Goal: Check status: Check status

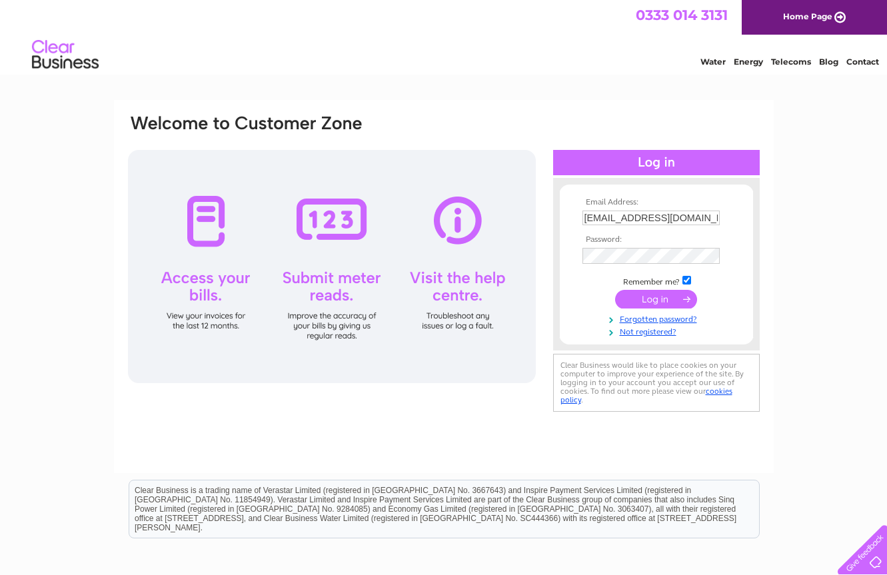
type input "gtd@gammatd.com"
click at [656, 303] on input "submit" at bounding box center [656, 302] width 82 height 19
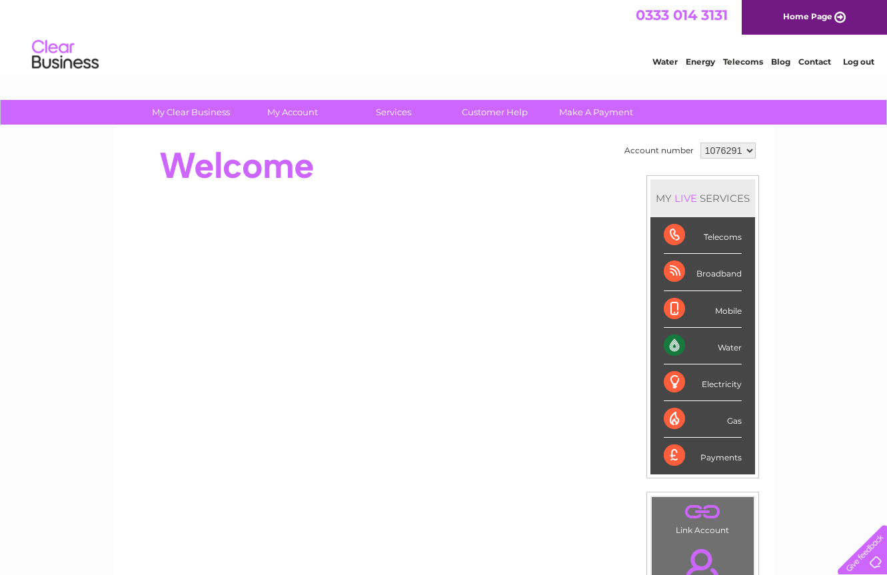
click at [722, 281] on div "Broadband" at bounding box center [703, 272] width 78 height 37
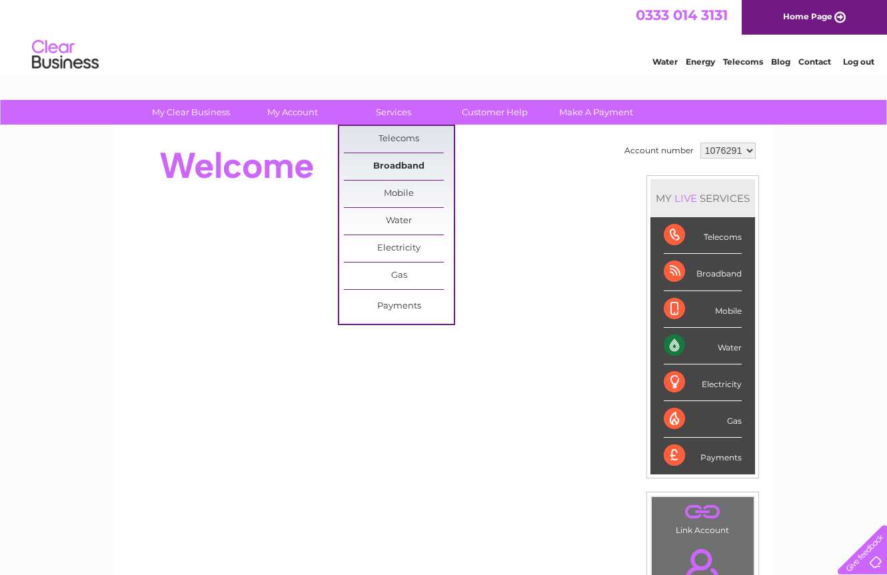
click at [409, 167] on link "Broadband" at bounding box center [399, 166] width 110 height 27
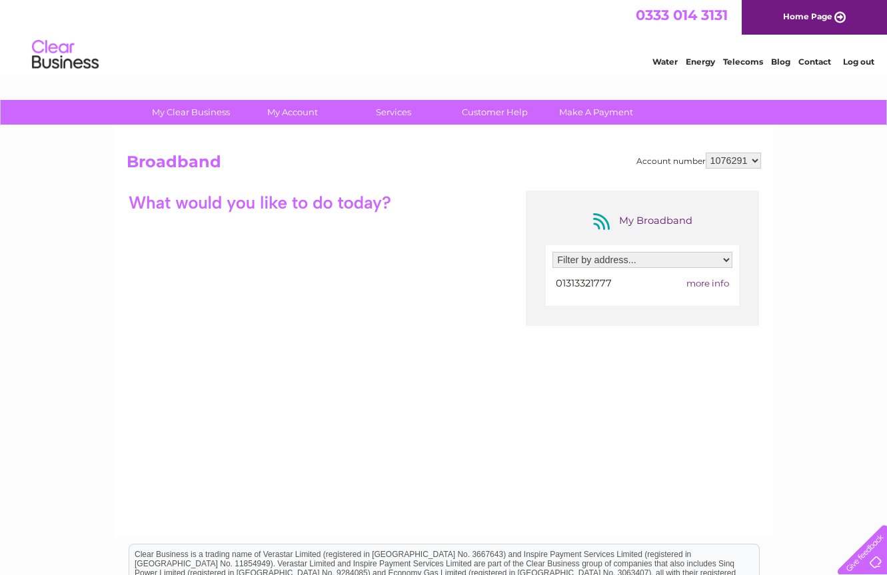
click at [715, 283] on span "more info" at bounding box center [708, 283] width 43 height 11
click at [729, 255] on select "Filter by address... [STREET_ADDRESS]" at bounding box center [643, 260] width 180 height 16
select select "2152968"
